Goal: Contribute content

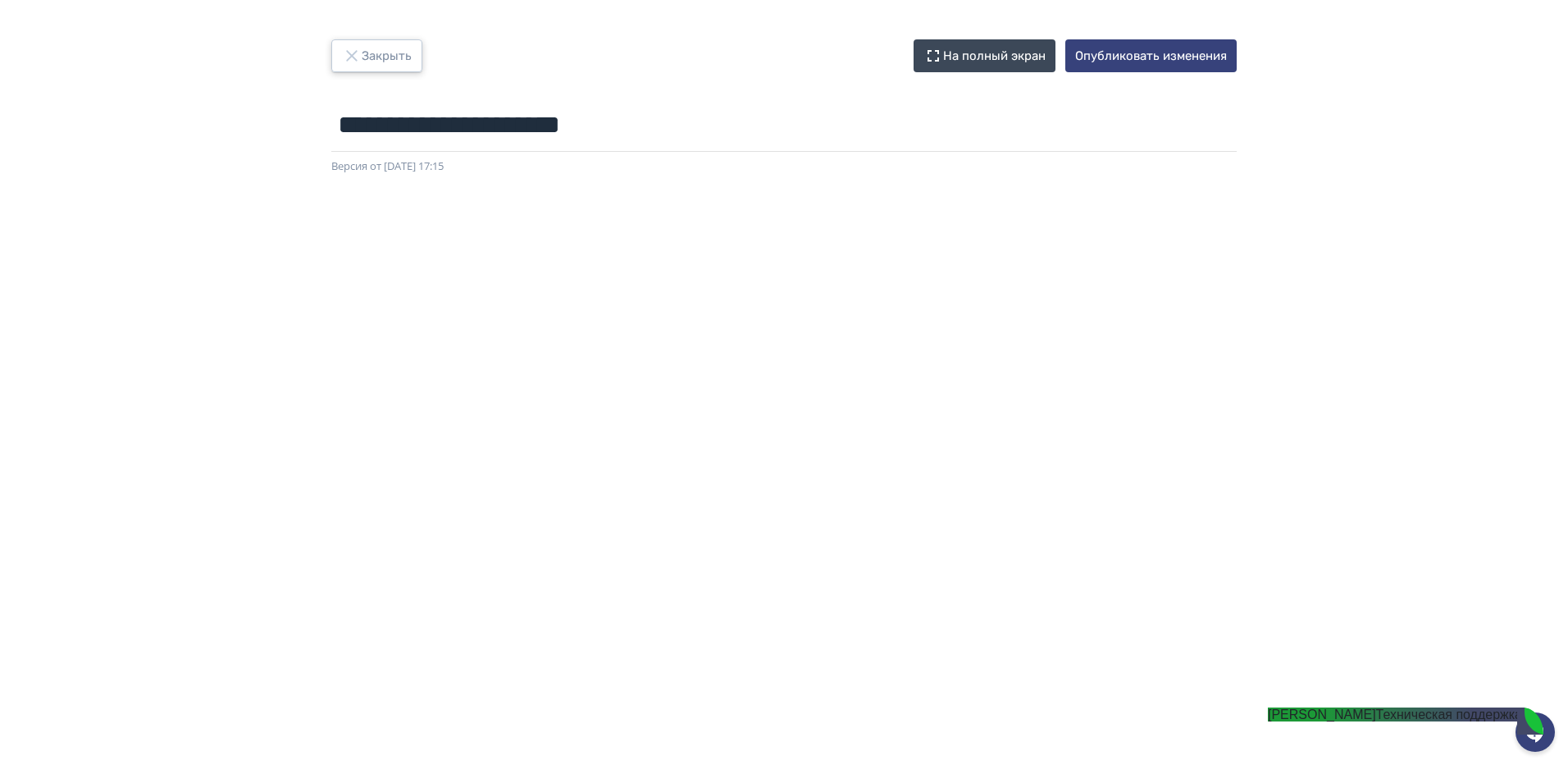
click at [372, 59] on button "Закрыть" at bounding box center [377, 56] width 91 height 33
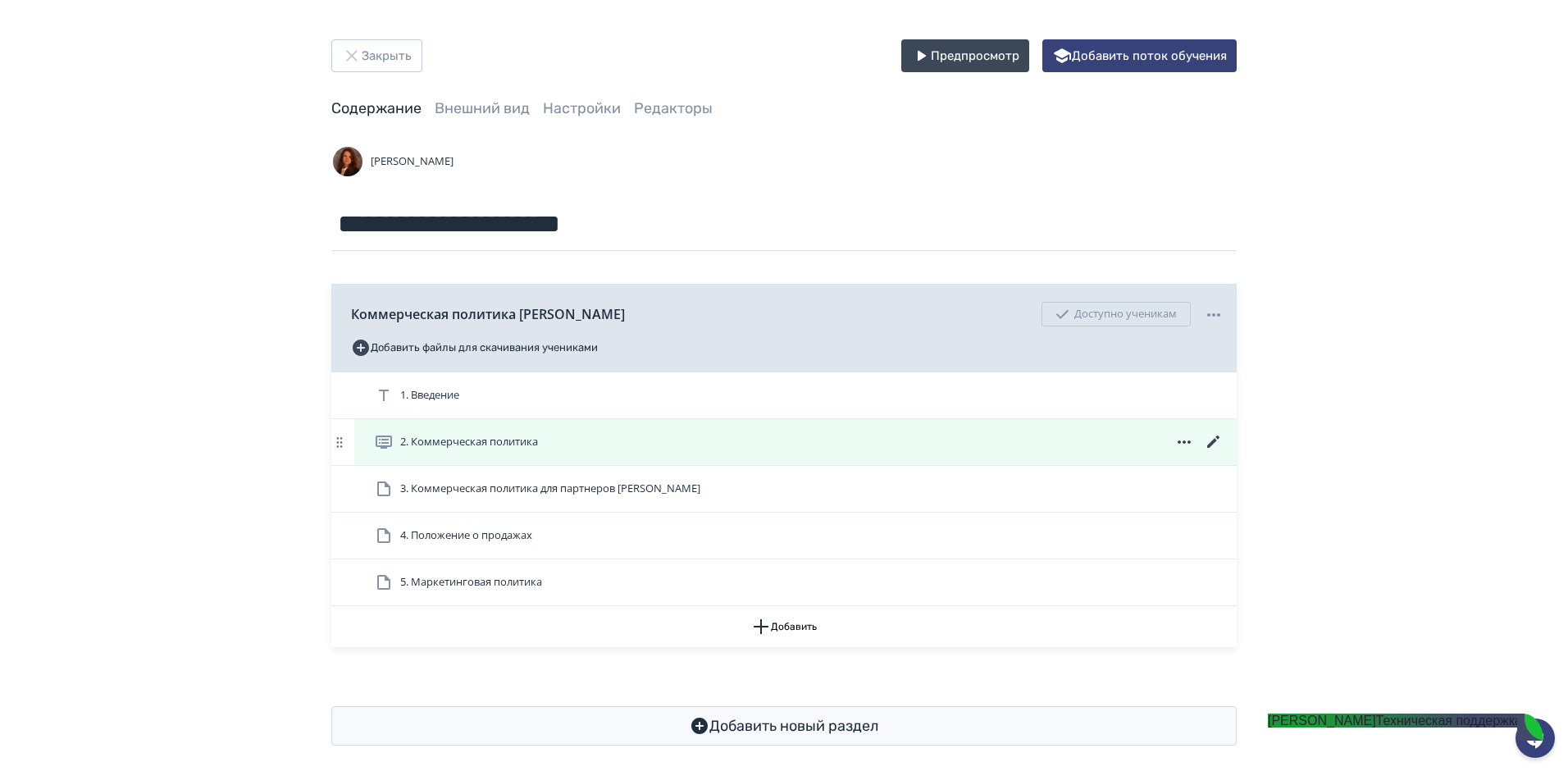
click at [1214, 438] on icon at bounding box center [1213, 442] width 20 height 20
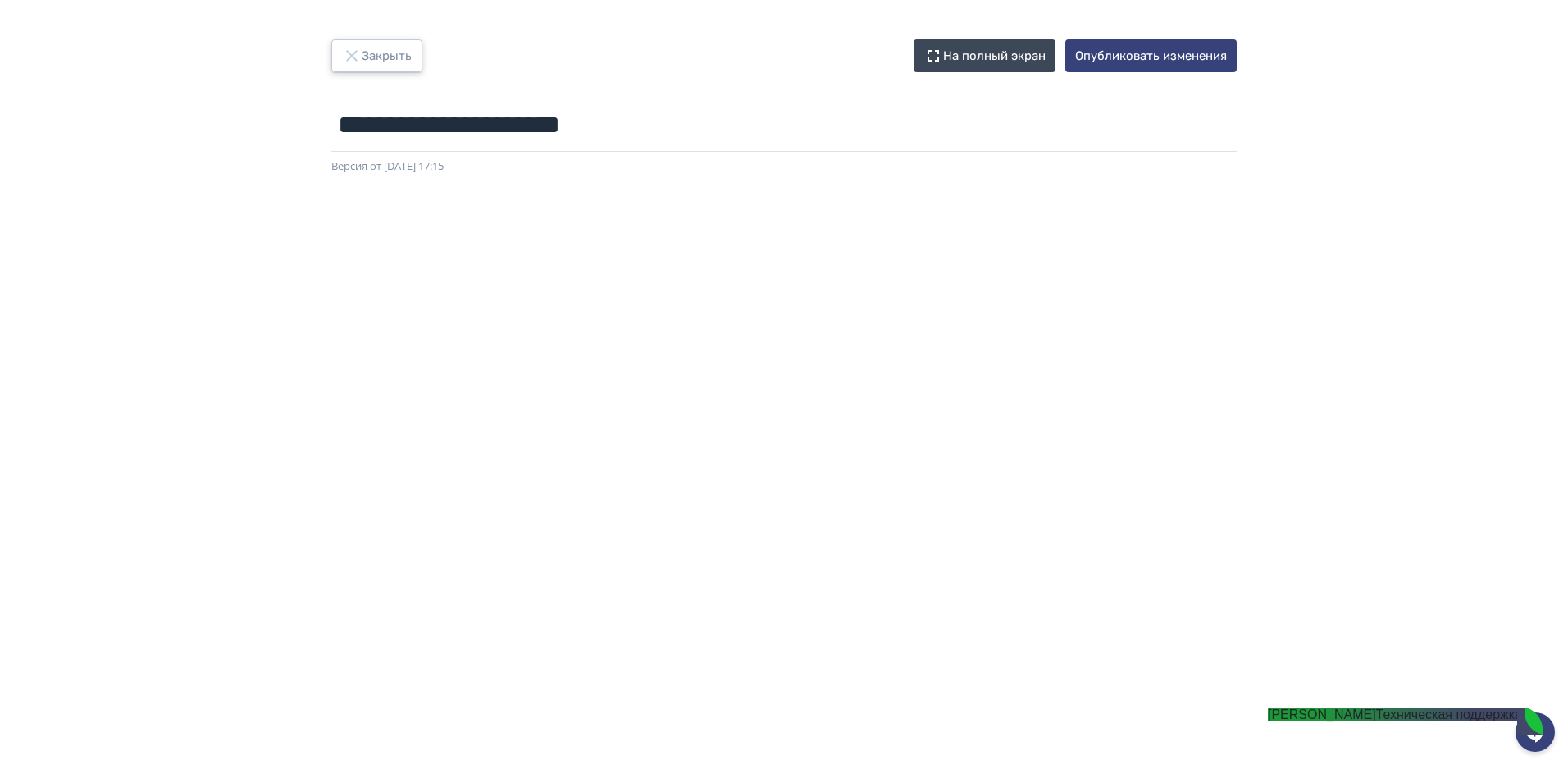
click at [381, 59] on button "Закрыть" at bounding box center [377, 56] width 91 height 33
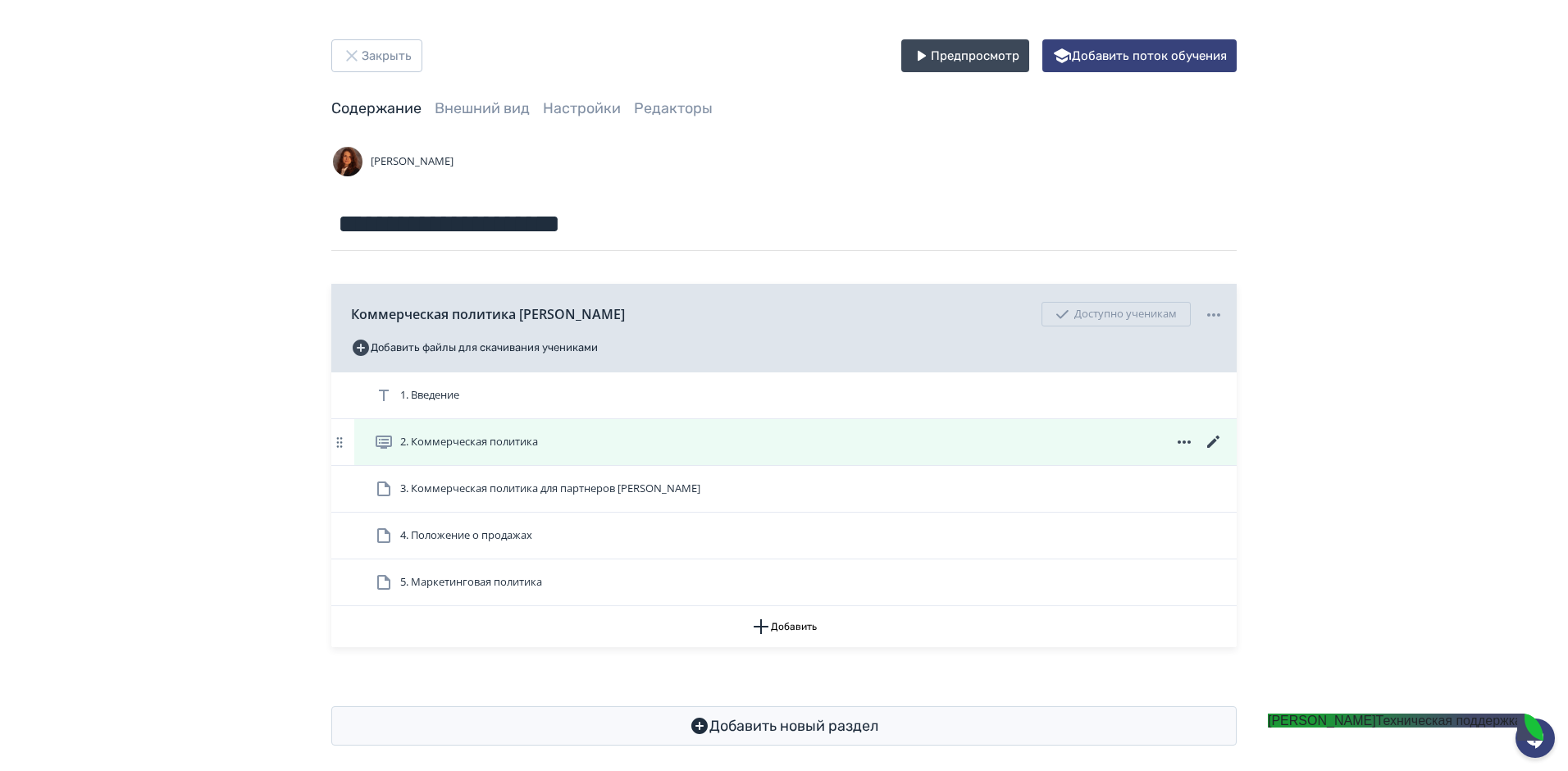
click at [1210, 441] on icon at bounding box center [1213, 442] width 20 height 20
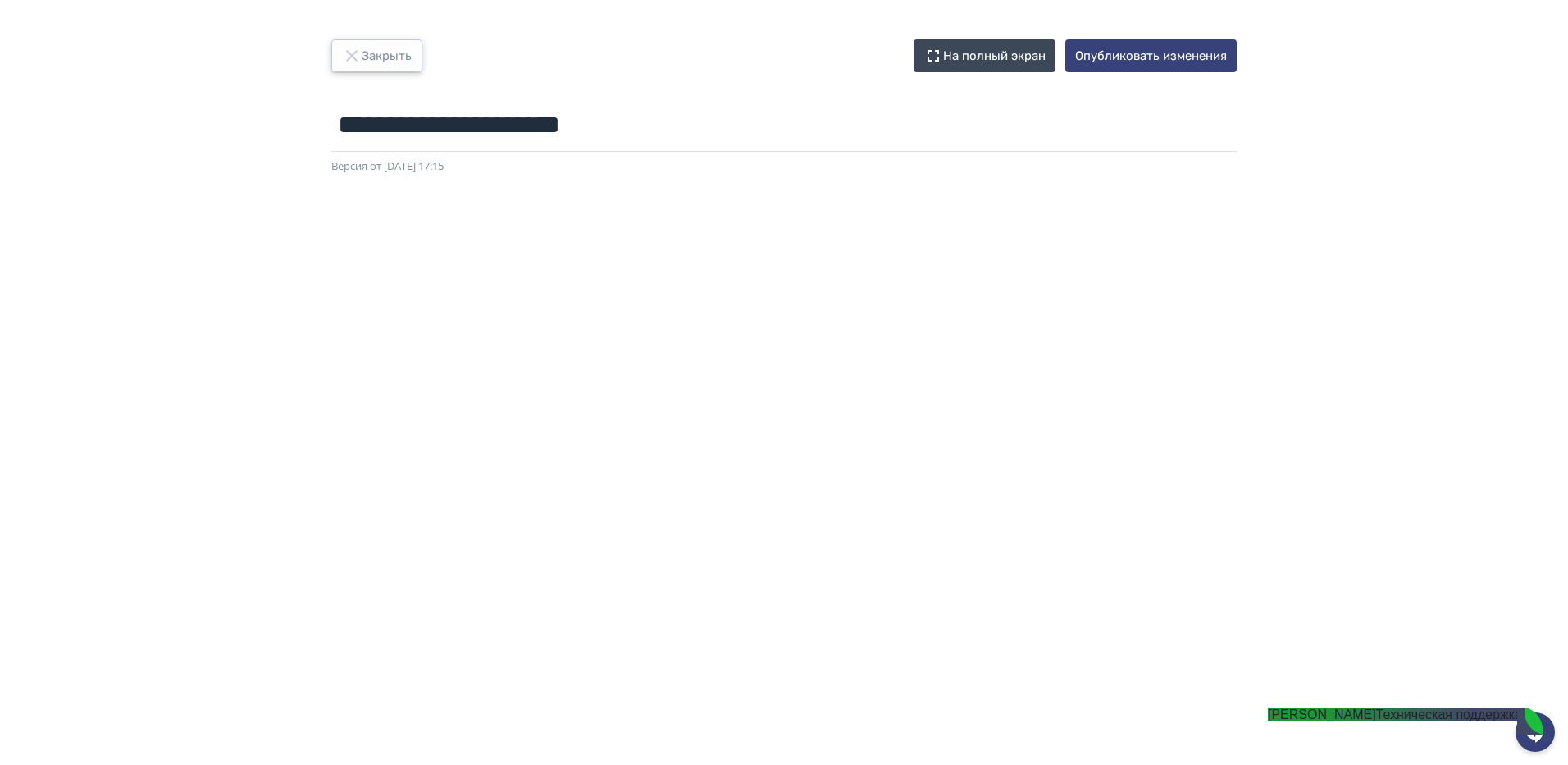
click at [412, 49] on button "Закрыть" at bounding box center [377, 56] width 91 height 33
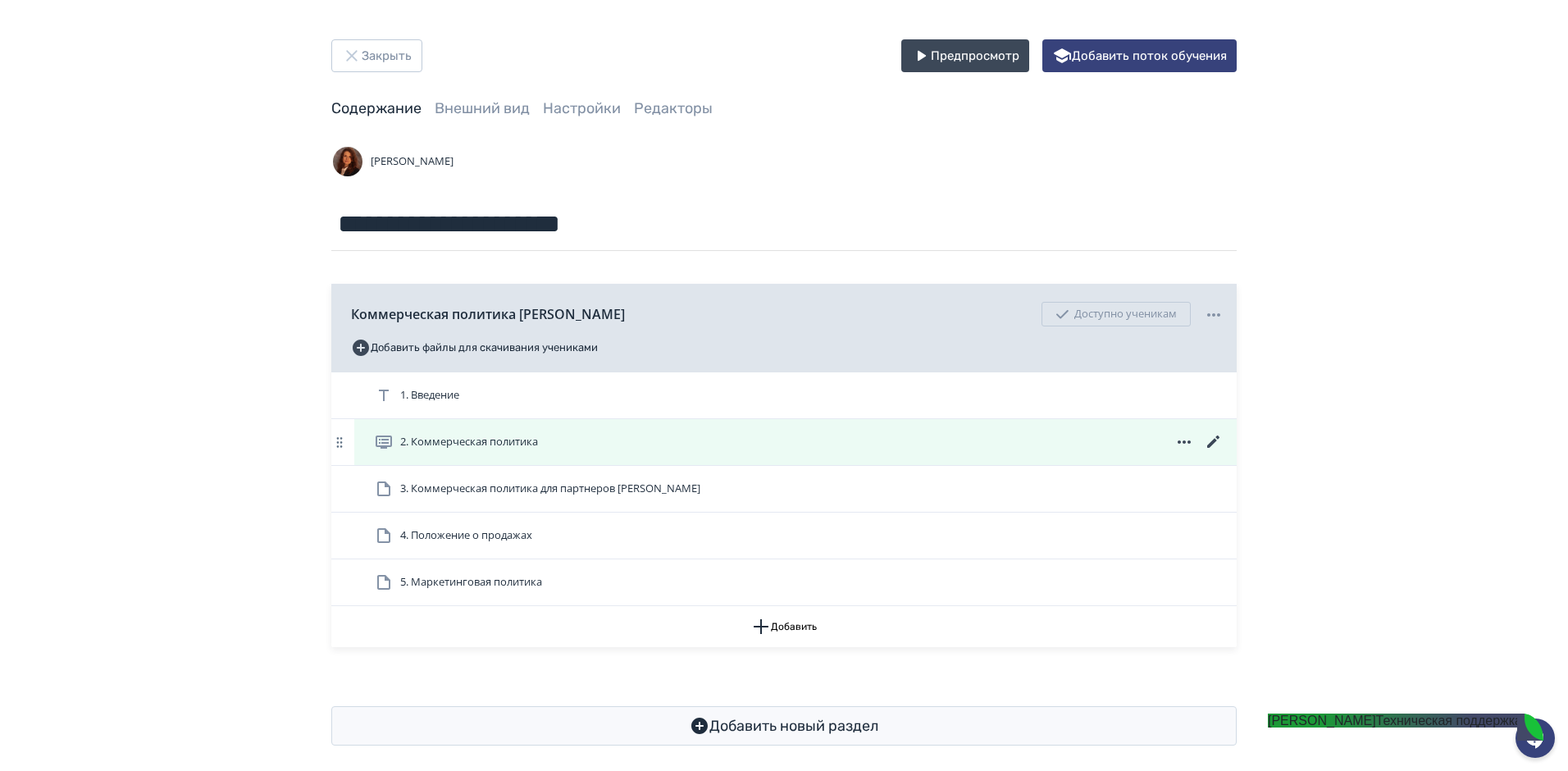
click at [1209, 444] on icon at bounding box center [1213, 442] width 20 height 20
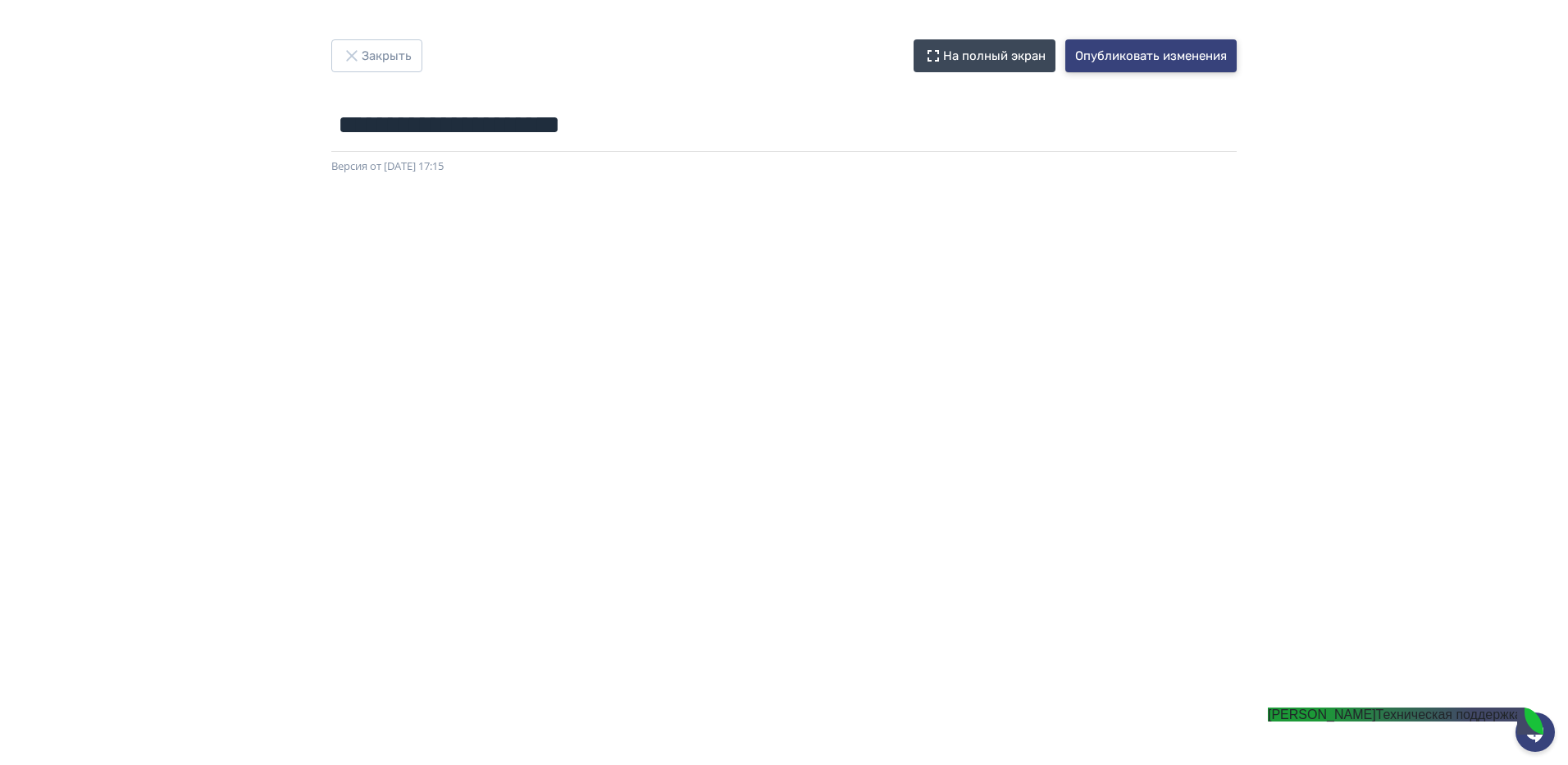
click at [1117, 61] on button "Опубликовать изменения" at bounding box center [1151, 56] width 171 height 33
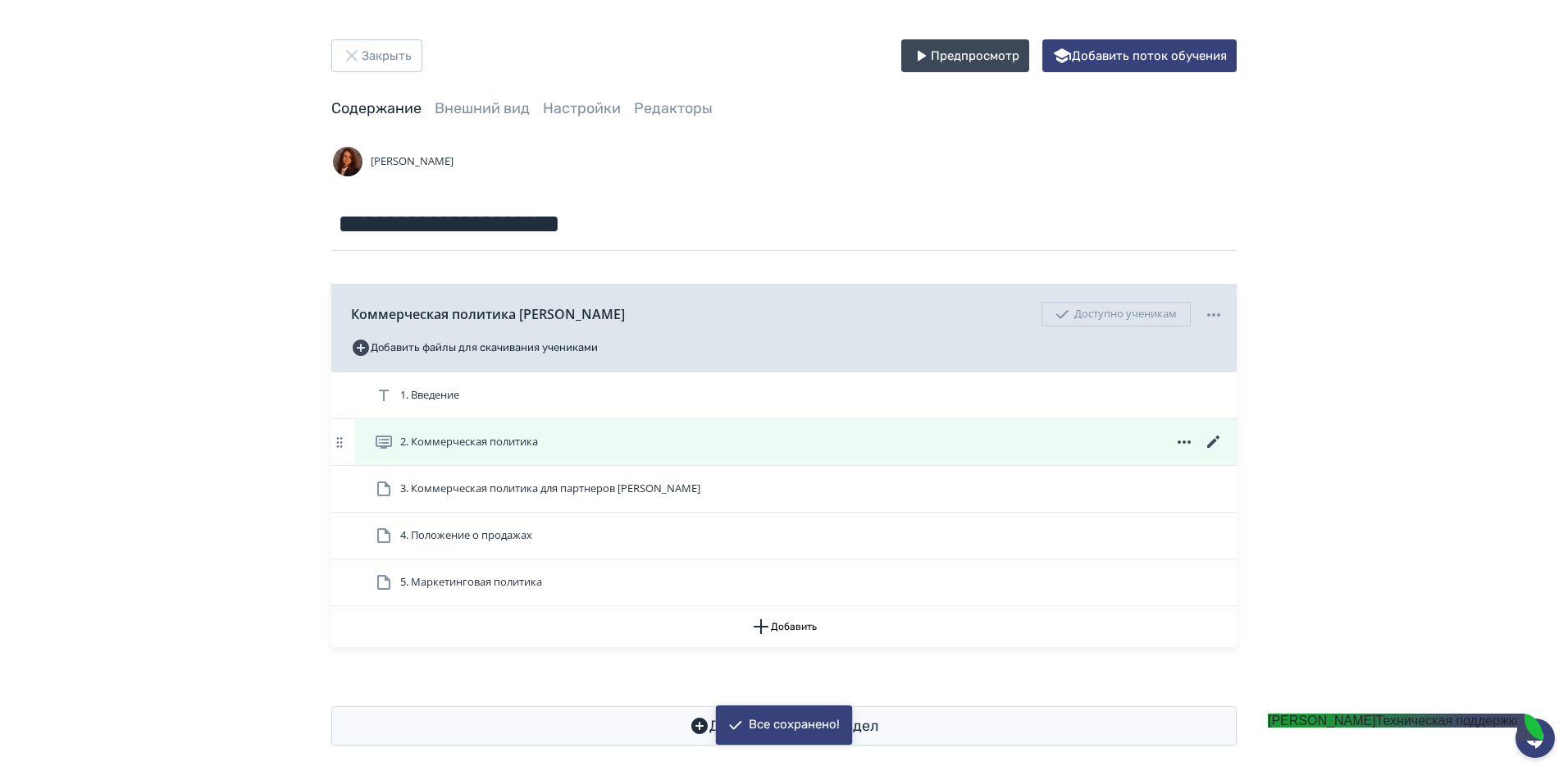
click at [1212, 441] on icon at bounding box center [1213, 441] width 12 height 12
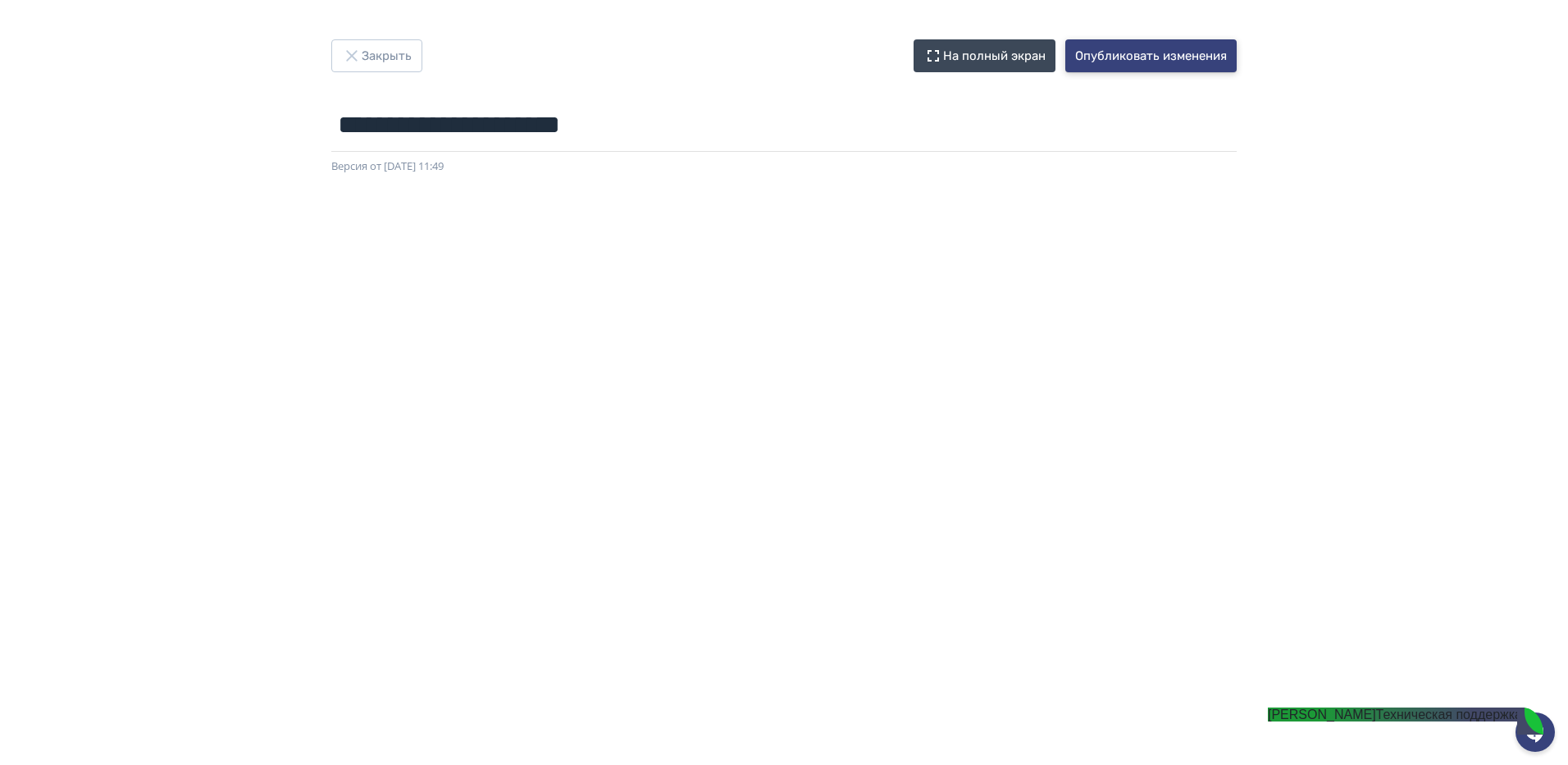
click at [1137, 55] on button "Опубликовать изменения" at bounding box center [1151, 56] width 171 height 33
